Goal: Task Accomplishment & Management: Manage account settings

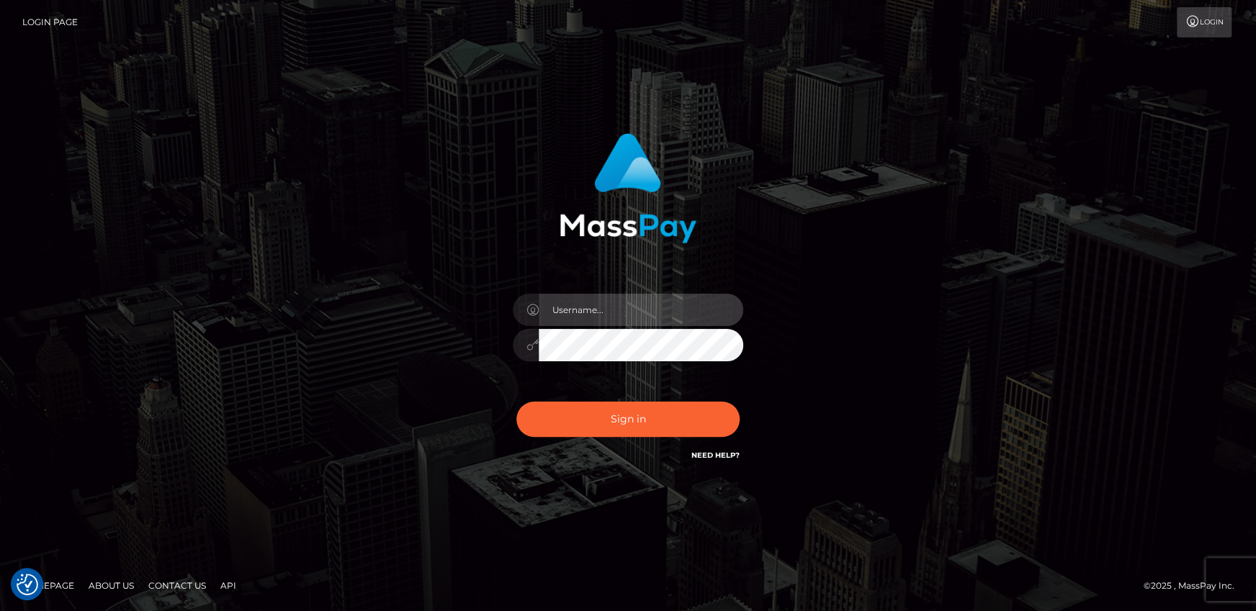
click at [631, 306] on input "text" at bounding box center [640, 310] width 204 height 32
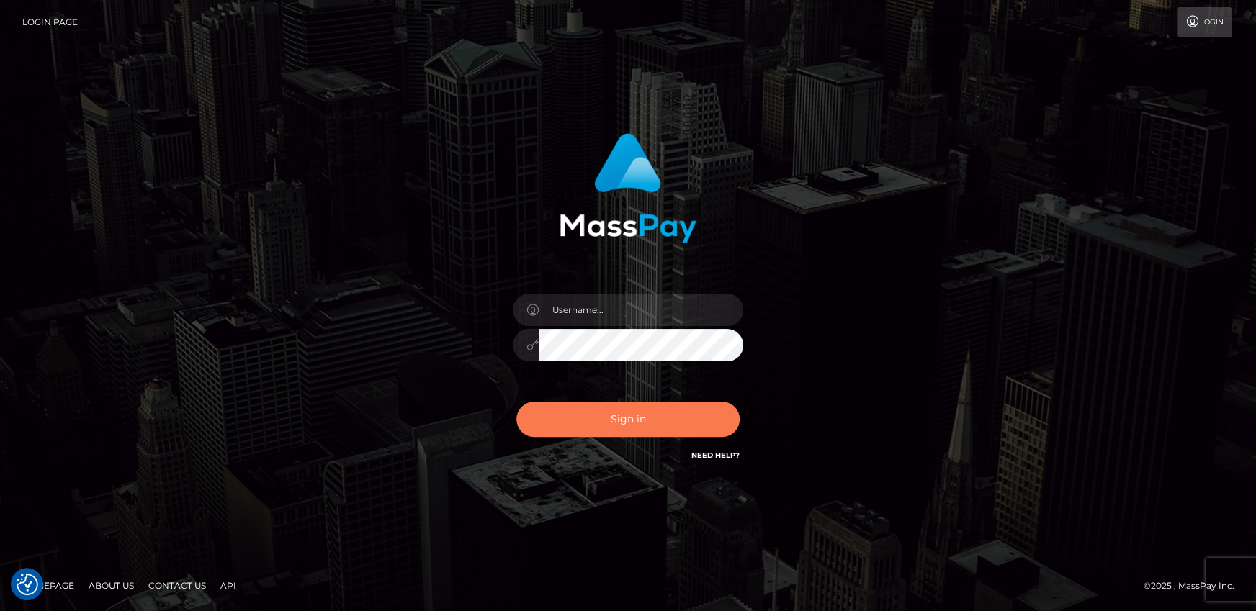
click at [551, 413] on button "Sign in" at bounding box center [627, 419] width 223 height 35
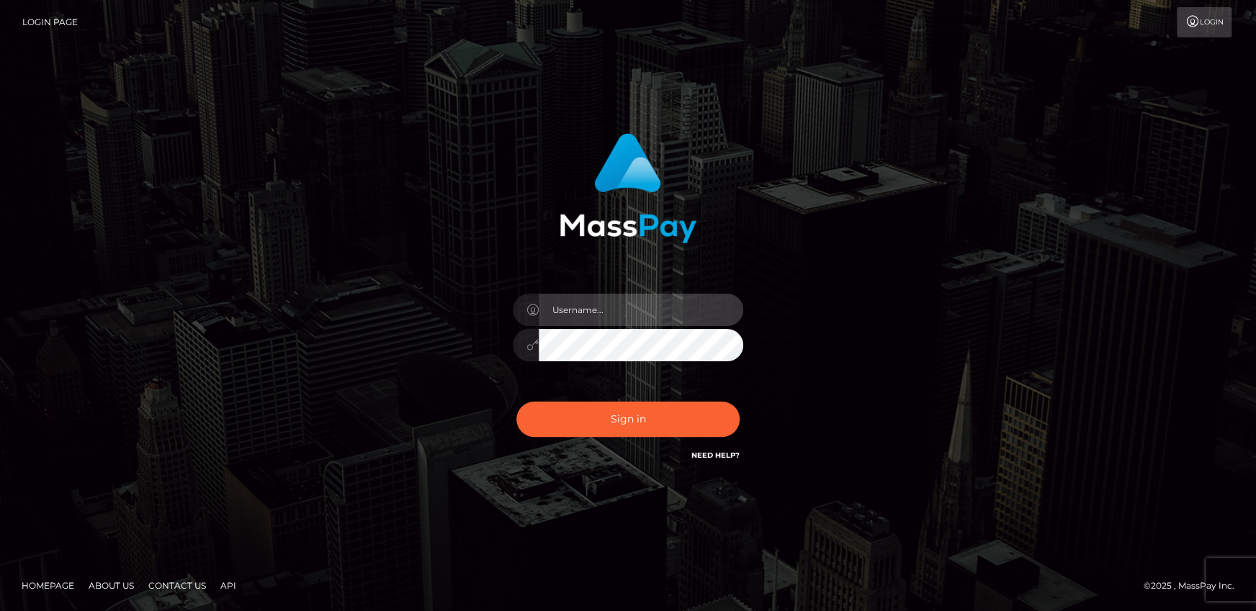
drag, startPoint x: 601, startPoint y: 310, endPoint x: 604, endPoint y: 325, distance: 15.4
click at [601, 310] on input "text" at bounding box center [640, 310] width 204 height 32
type input "Andrei.rollacan"
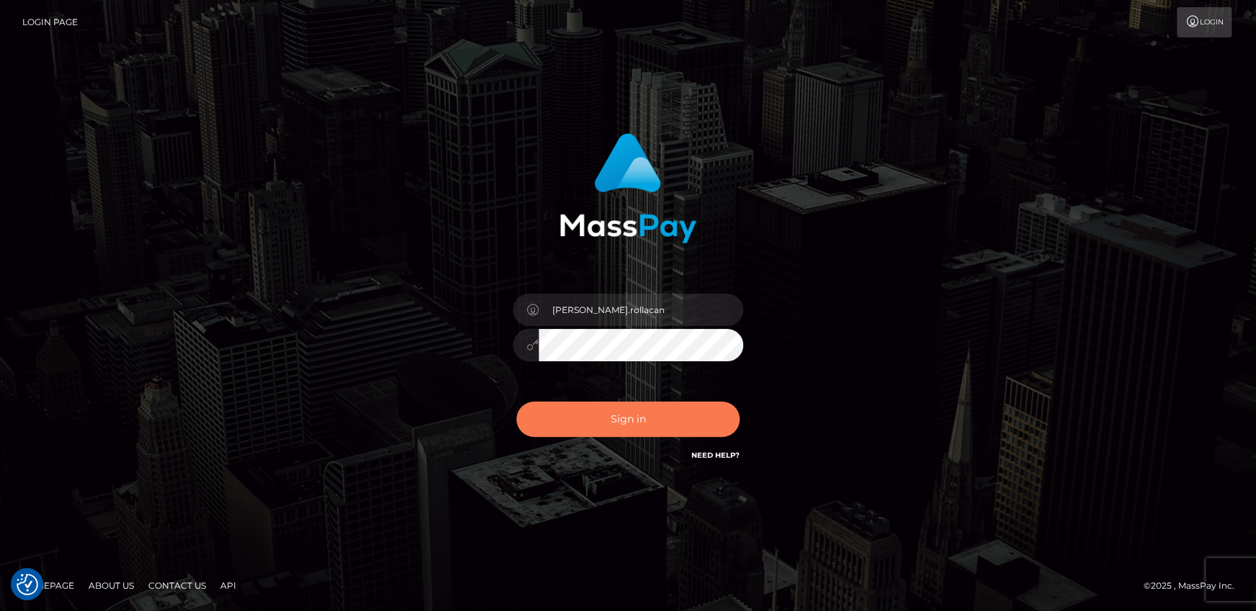
click at [671, 418] on button "Sign in" at bounding box center [627, 419] width 223 height 35
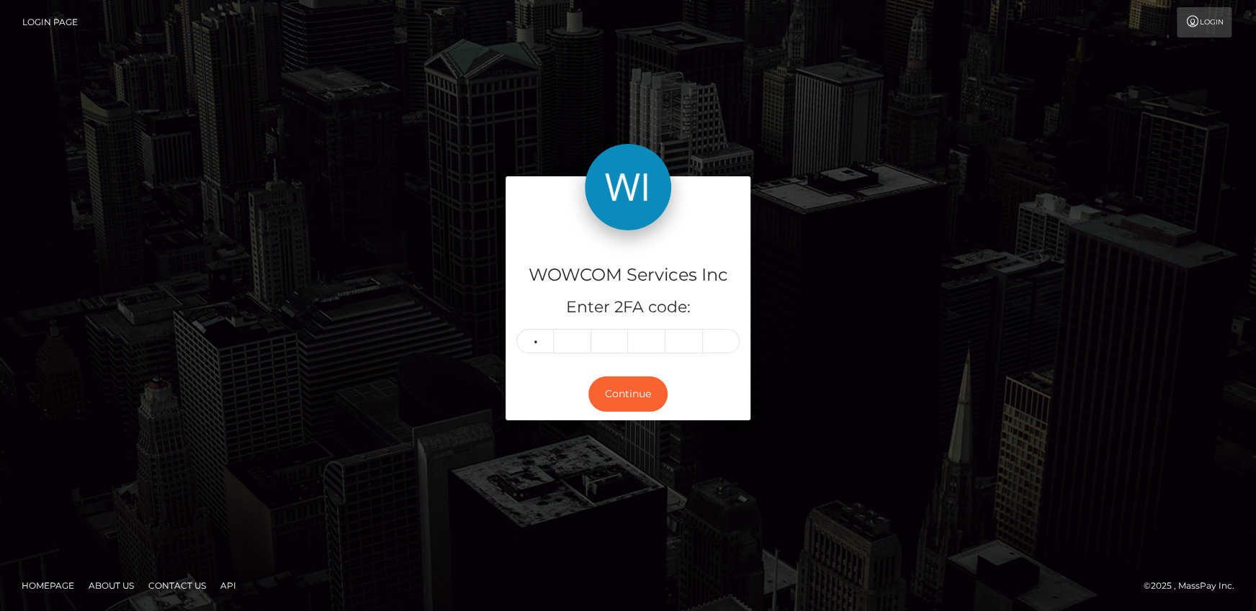
type input "8"
type input "7"
type input "5"
type input "2"
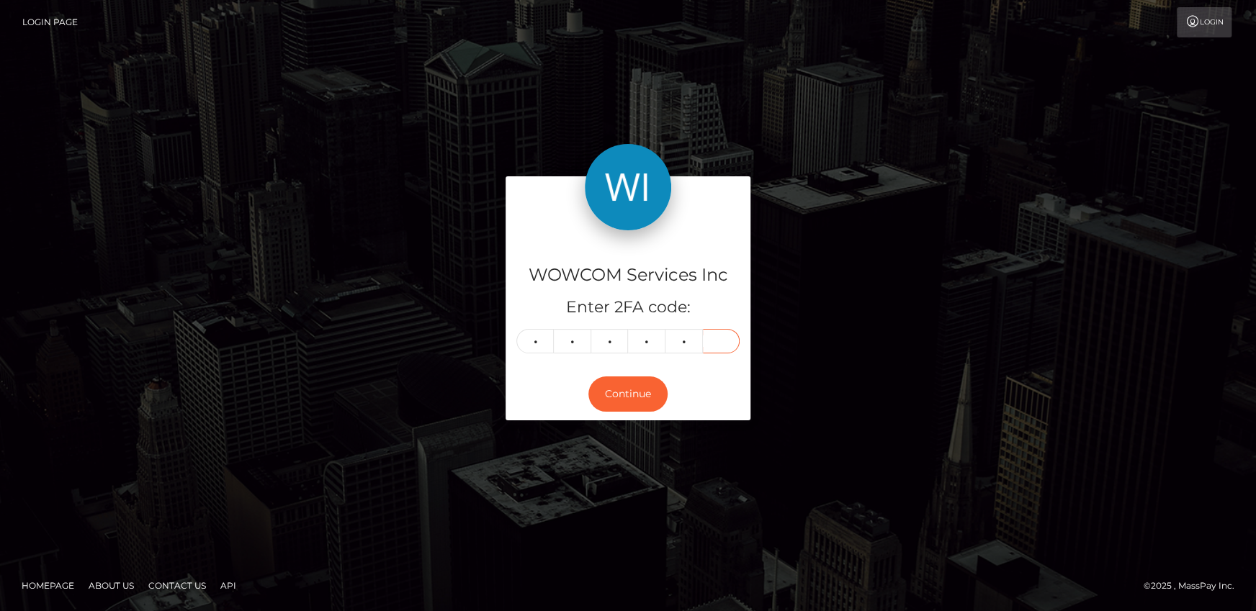
type input "5"
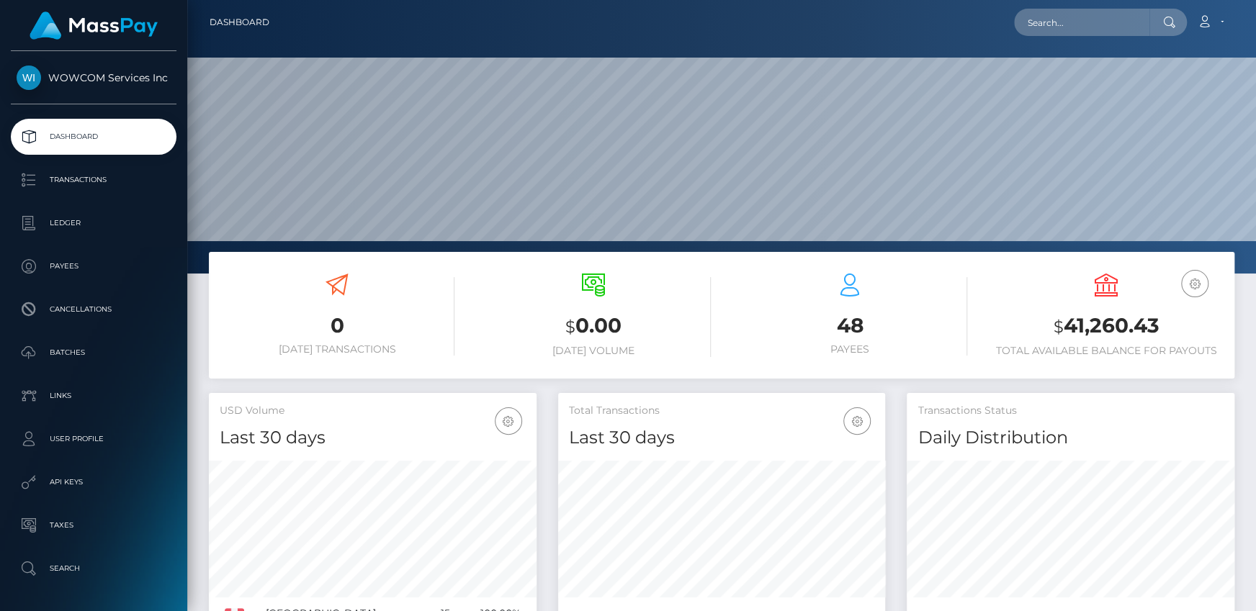
scroll to position [255, 327]
drag, startPoint x: 1064, startPoint y: 326, endPoint x: 1155, endPoint y: 326, distance: 90.7
click at [1155, 326] on h3 "$ 41,260.43" at bounding box center [1105, 327] width 235 height 30
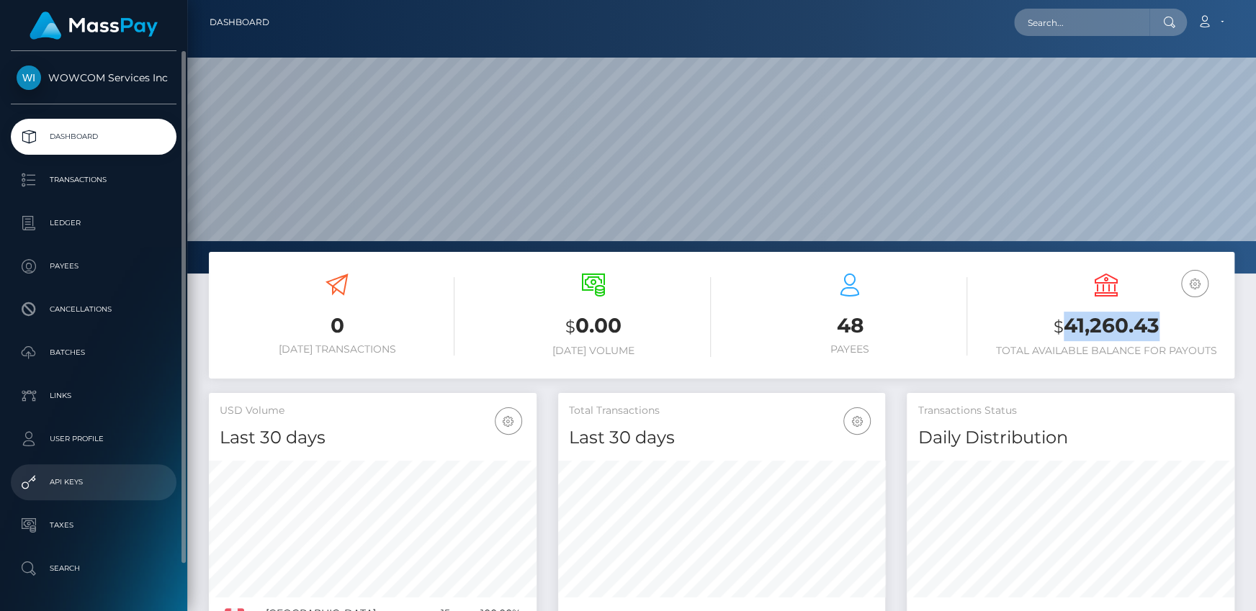
copy h3 "41,260.43"
